Goal: Task Accomplishment & Management: Manage account settings

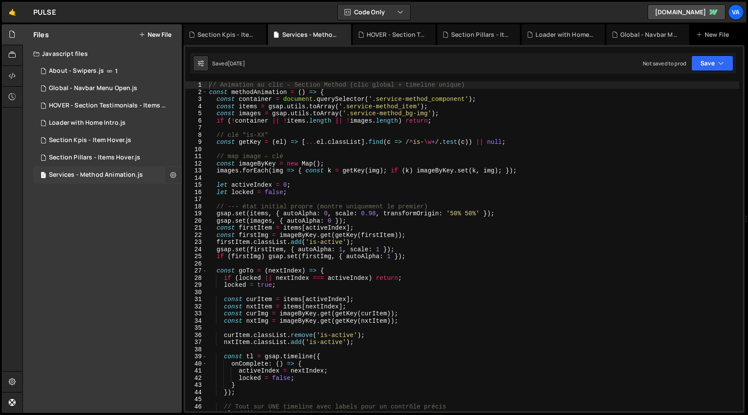
click at [170, 172] on button at bounding box center [173, 175] width 16 height 16
type input "Services - Method Animation"
radio input "true"
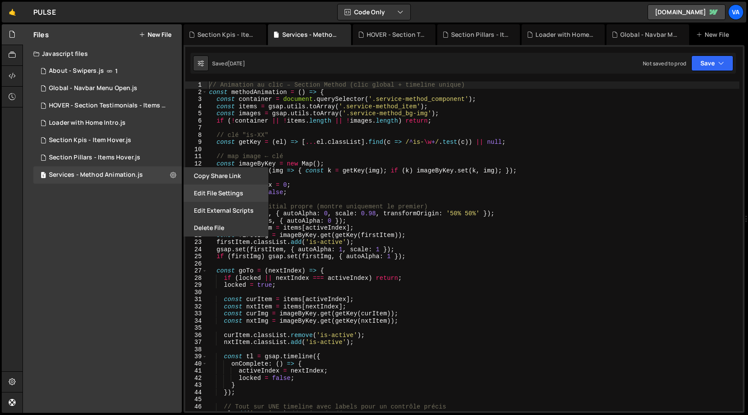
click at [207, 190] on button "Edit File Settings" at bounding box center [226, 192] width 85 height 17
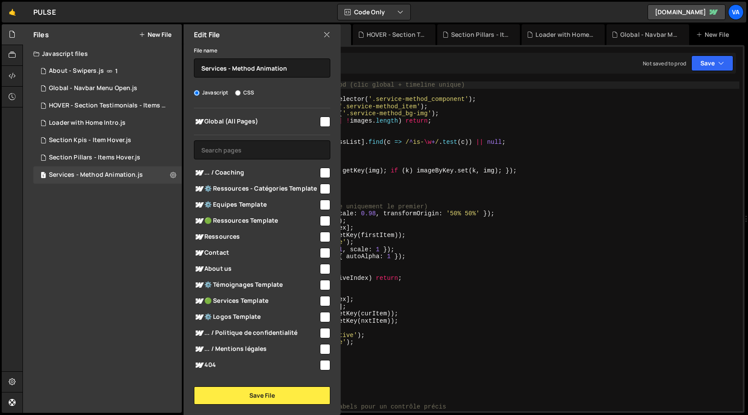
click at [319, 171] on div at bounding box center [325, 172] width 12 height 12
click at [320, 172] on input "checkbox" at bounding box center [325, 173] width 10 height 10
checkbox input "true"
click at [263, 398] on button "Save File" at bounding box center [262, 395] width 136 height 18
